Goal: Transaction & Acquisition: Obtain resource

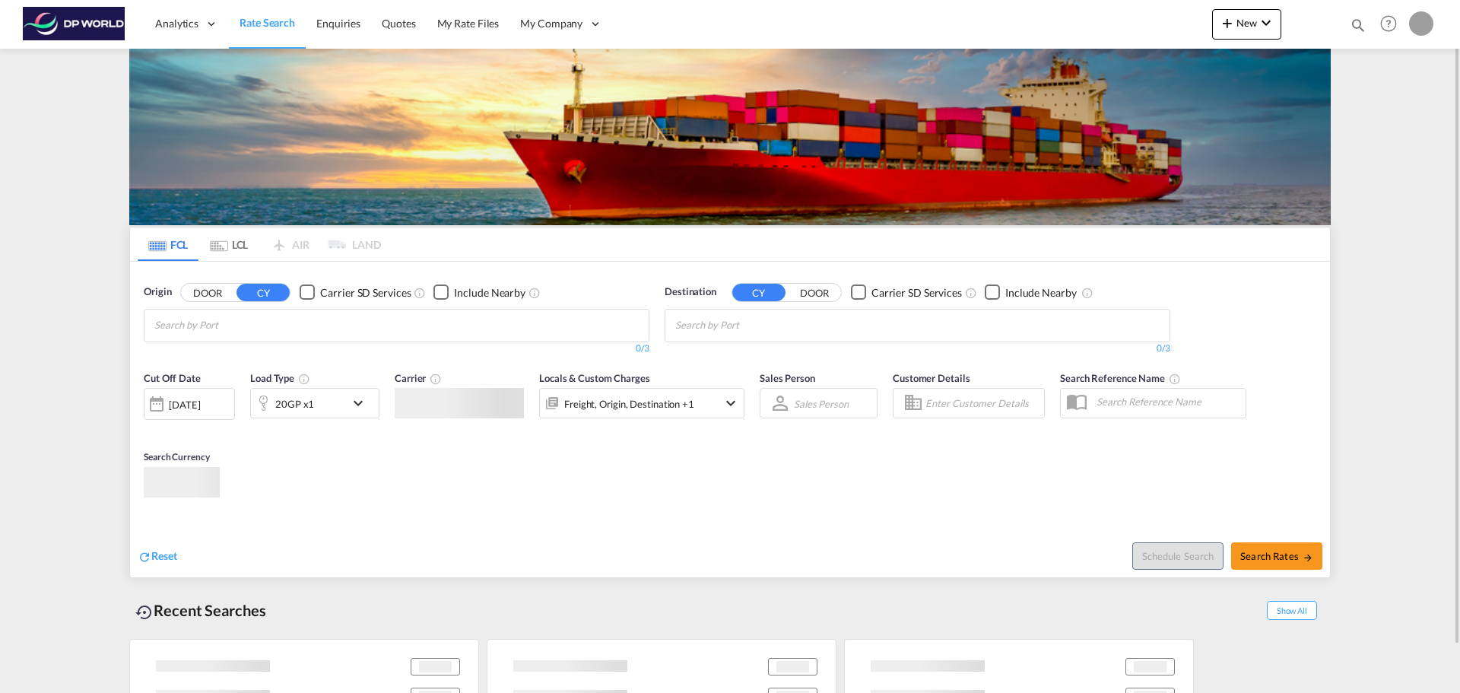
click at [267, 319] on input "Chips input." at bounding box center [226, 325] width 144 height 24
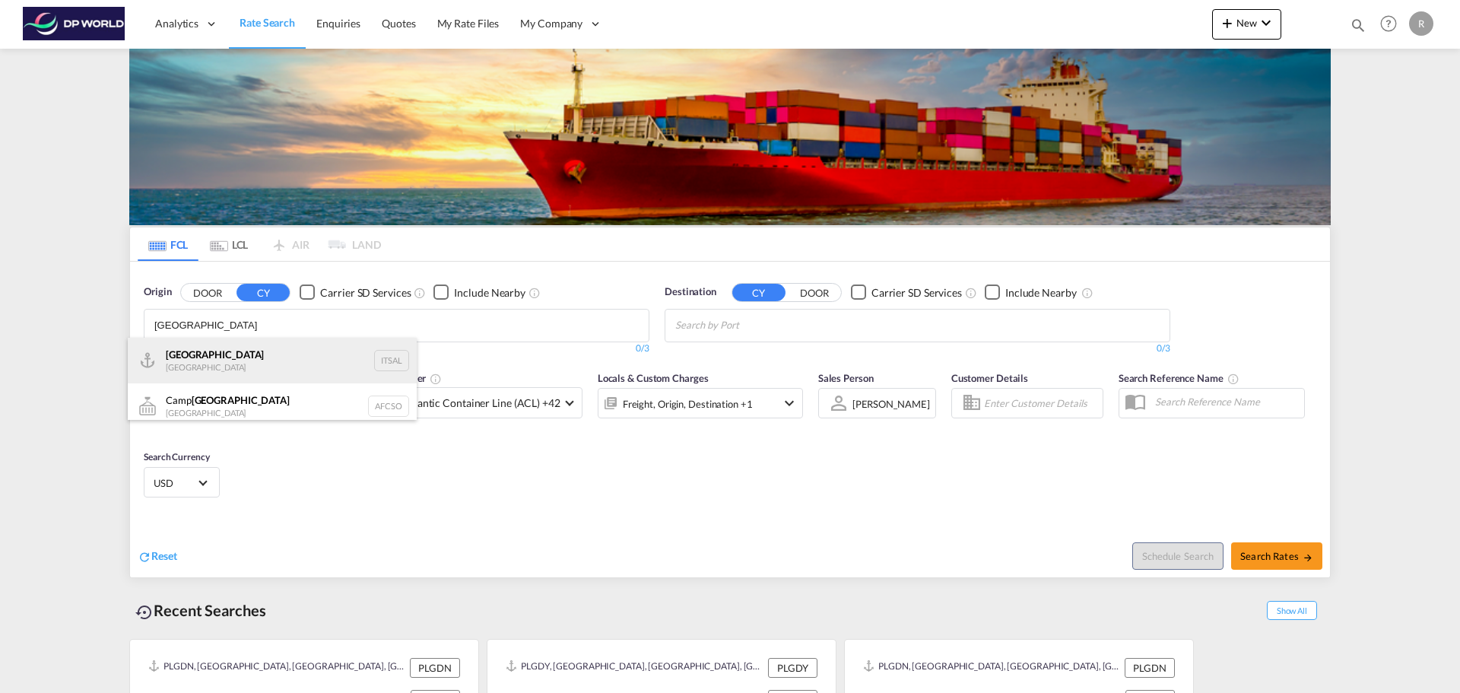
type input "[GEOGRAPHIC_DATA]"
click at [246, 358] on div "[PERSON_NAME] [GEOGRAPHIC_DATA] ITSAL" at bounding box center [272, 361] width 289 height 46
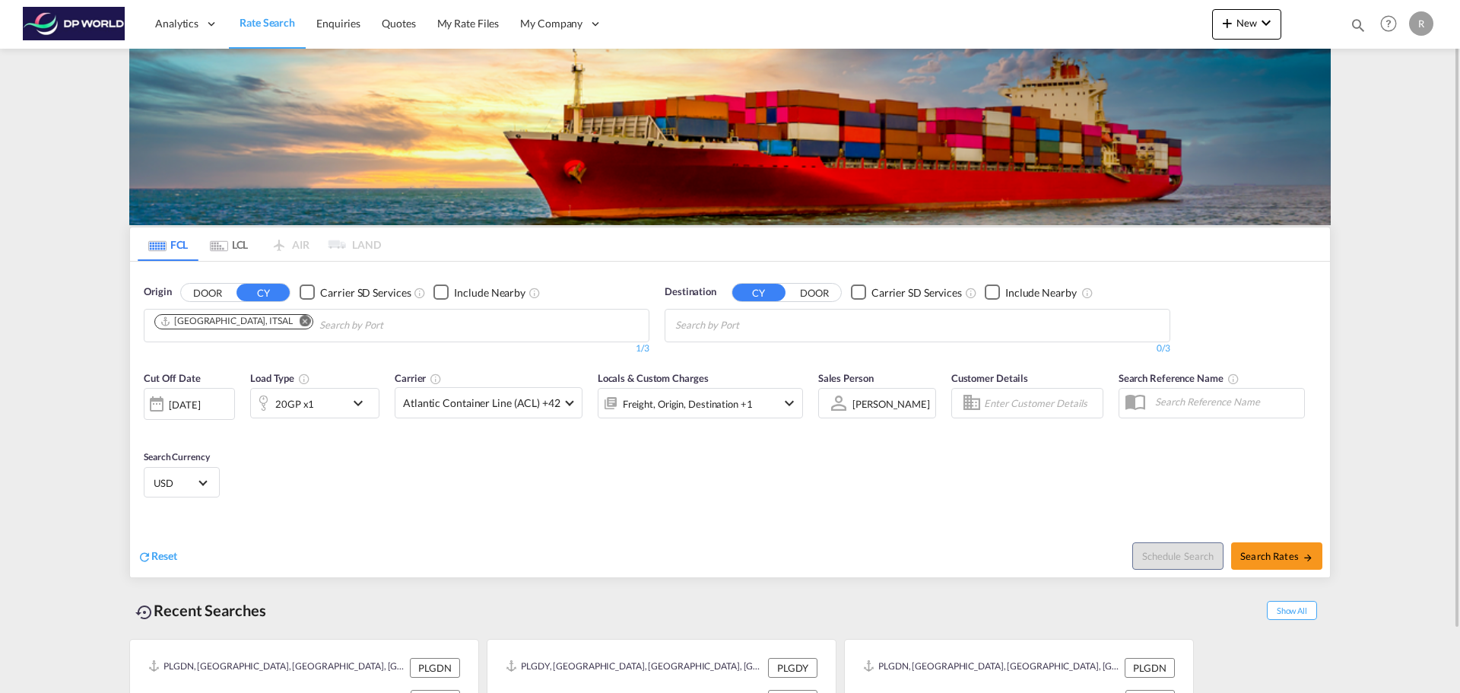
click at [854, 328] on md-chips at bounding box center [917, 325] width 504 height 32
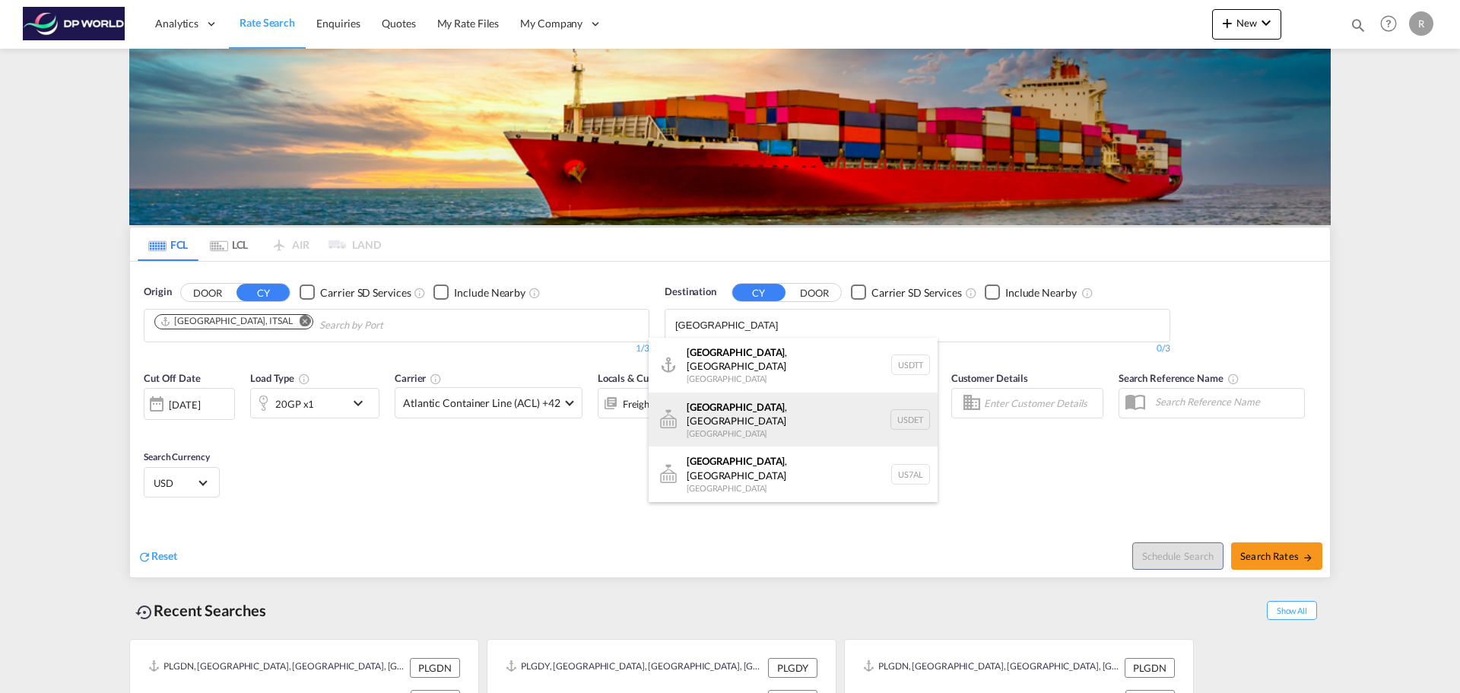
type input "[GEOGRAPHIC_DATA]"
click at [757, 404] on div "[GEOGRAPHIC_DATA] , [GEOGRAPHIC_DATA] [GEOGRAPHIC_DATA] USDET" at bounding box center [792, 419] width 289 height 55
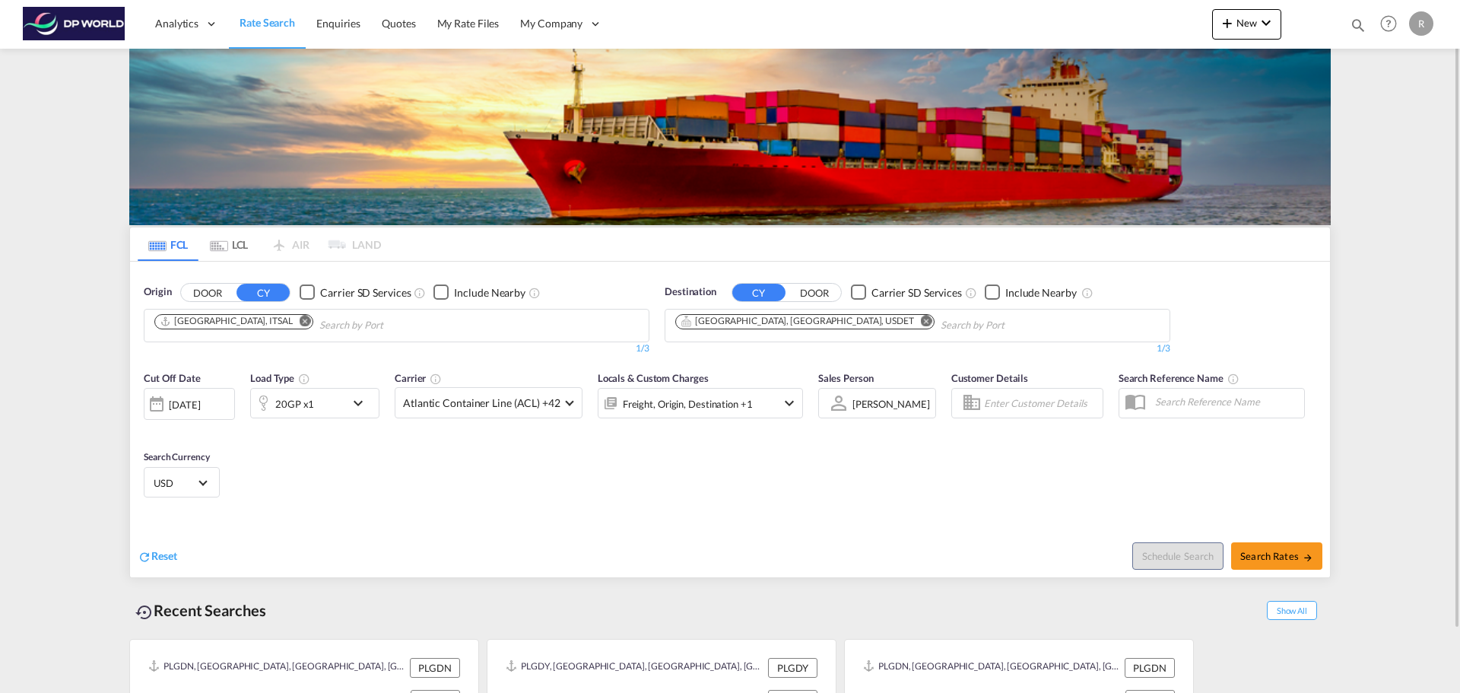
click at [347, 401] on div "20GP x1" at bounding box center [314, 403] width 129 height 30
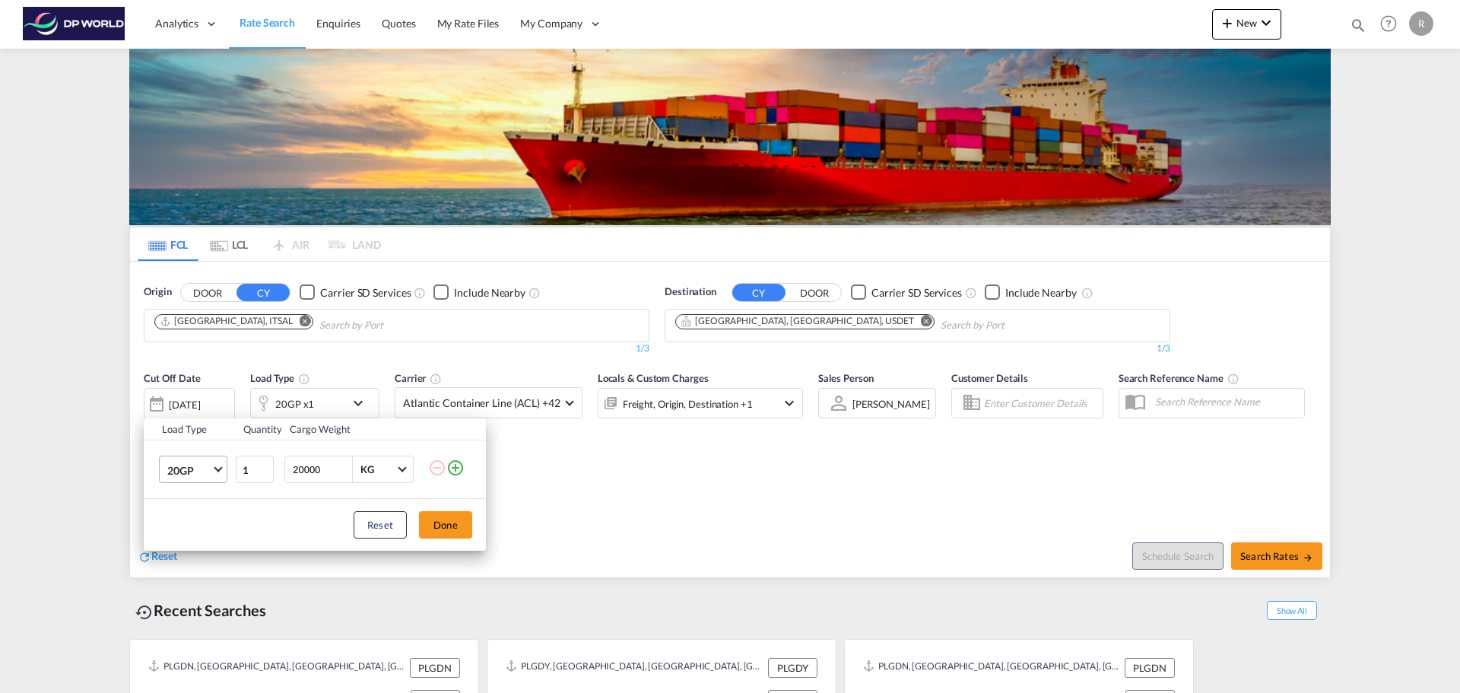
click at [225, 471] on md-select-value "20GP" at bounding box center [196, 469] width 61 height 26
click at [219, 546] on md-option "40HC" at bounding box center [206, 543] width 103 height 36
click at [435, 527] on button "Done" at bounding box center [445, 524] width 53 height 27
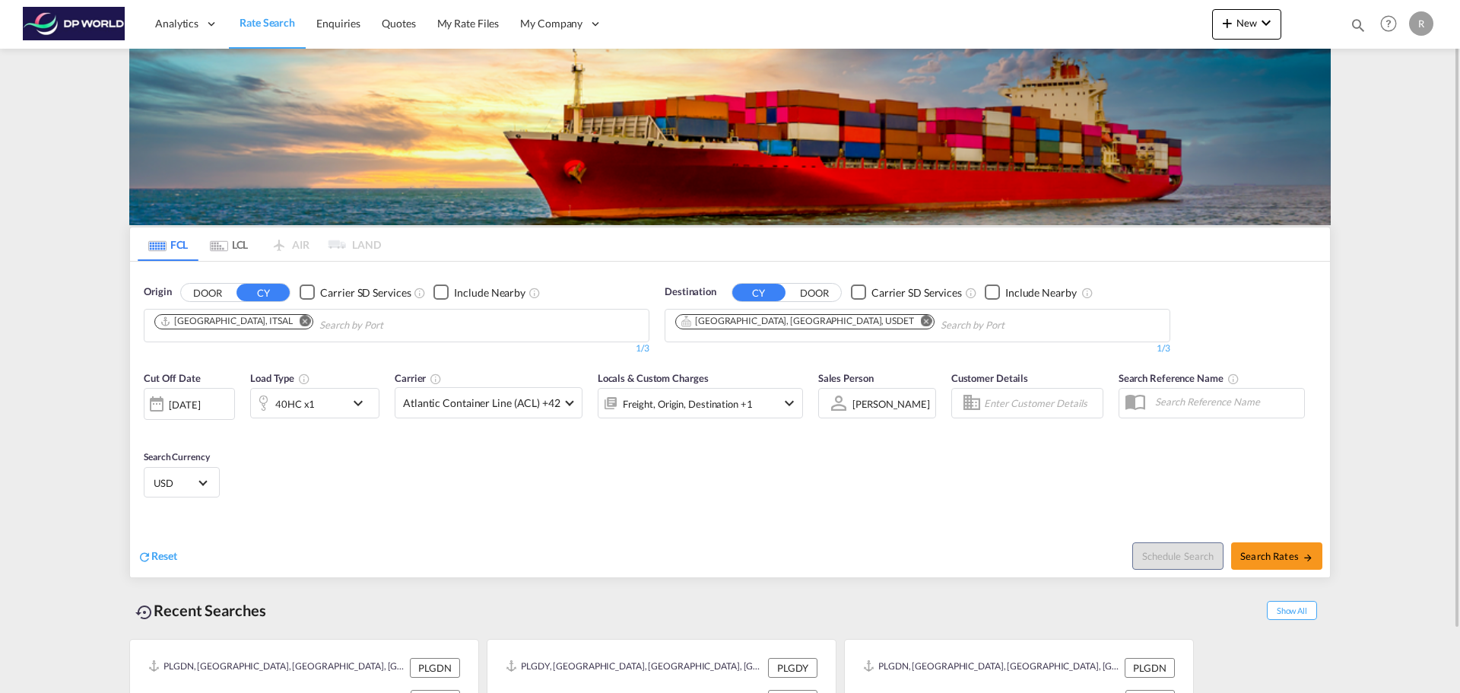
click at [217, 415] on md-input-container "[DATE] [DATE]" at bounding box center [189, 400] width 91 height 30
click at [755, 419] on div "Locals & Custom Charges Freight, Origin, Destination +1" at bounding box center [700, 402] width 205 height 64
click at [748, 407] on div "Freight, Origin, Destination +1" at bounding box center [679, 403] width 163 height 30
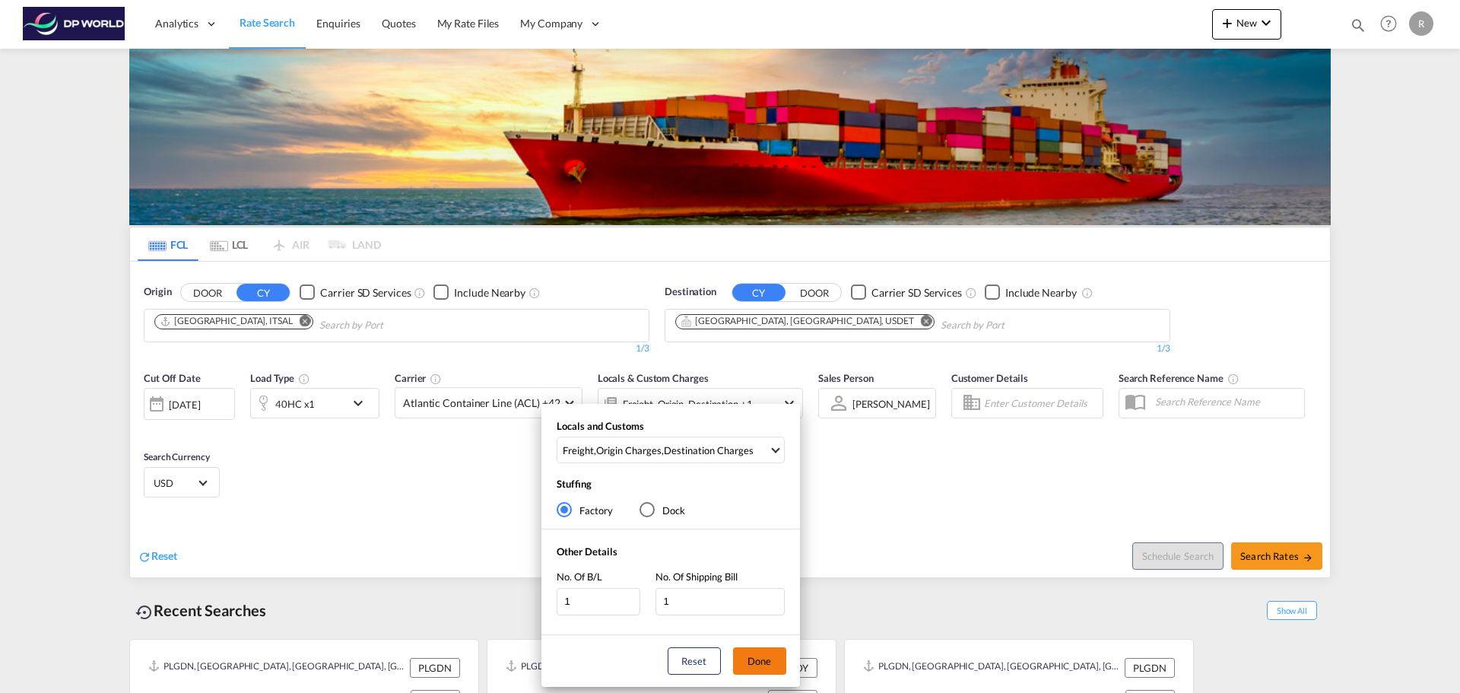
click at [755, 648] on button "Done" at bounding box center [759, 660] width 53 height 27
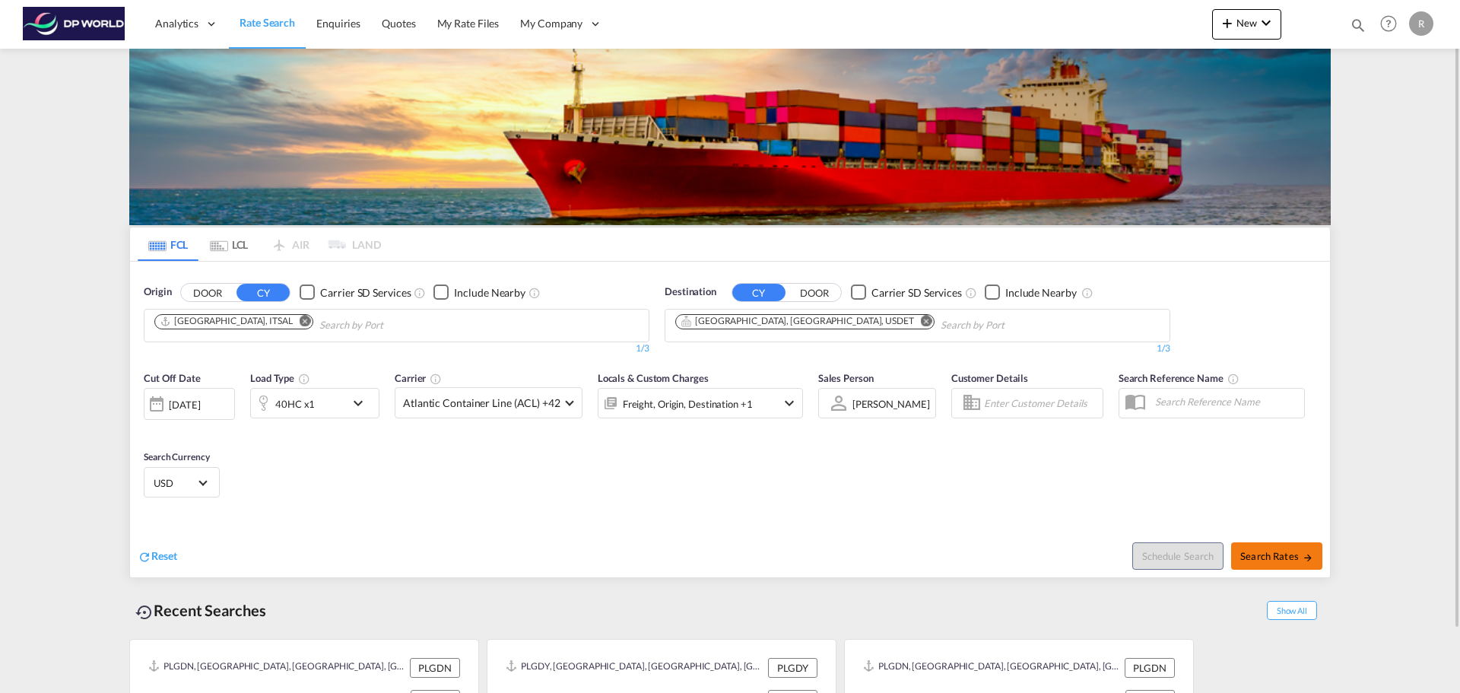
click at [1292, 550] on span "Search Rates" at bounding box center [1276, 556] width 73 height 12
type input "ITSAL to USDET / [DATE]"
